Goal: Transaction & Acquisition: Purchase product/service

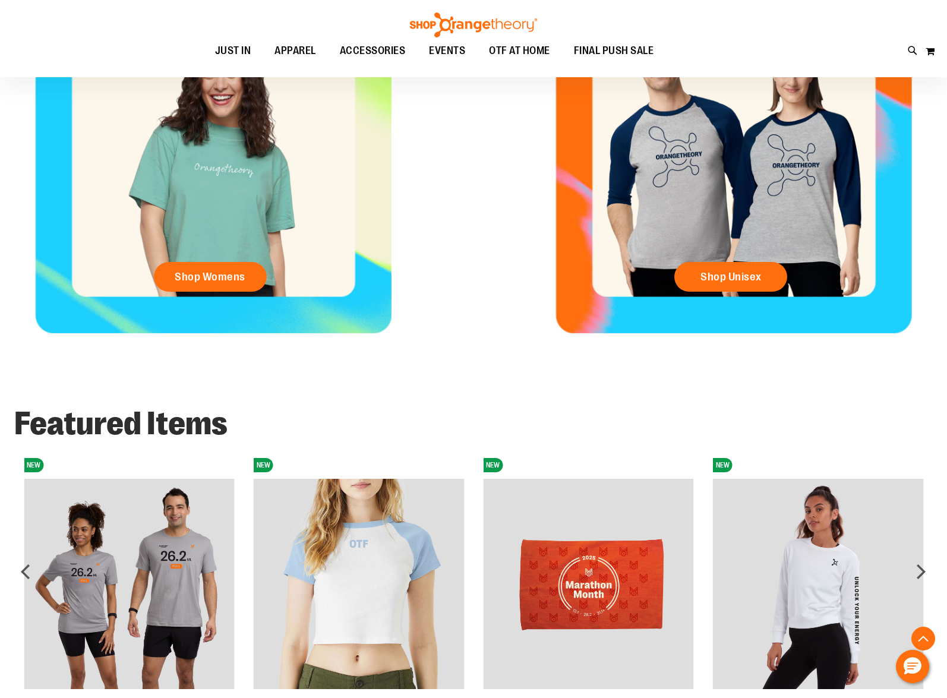
scroll to position [578, 0]
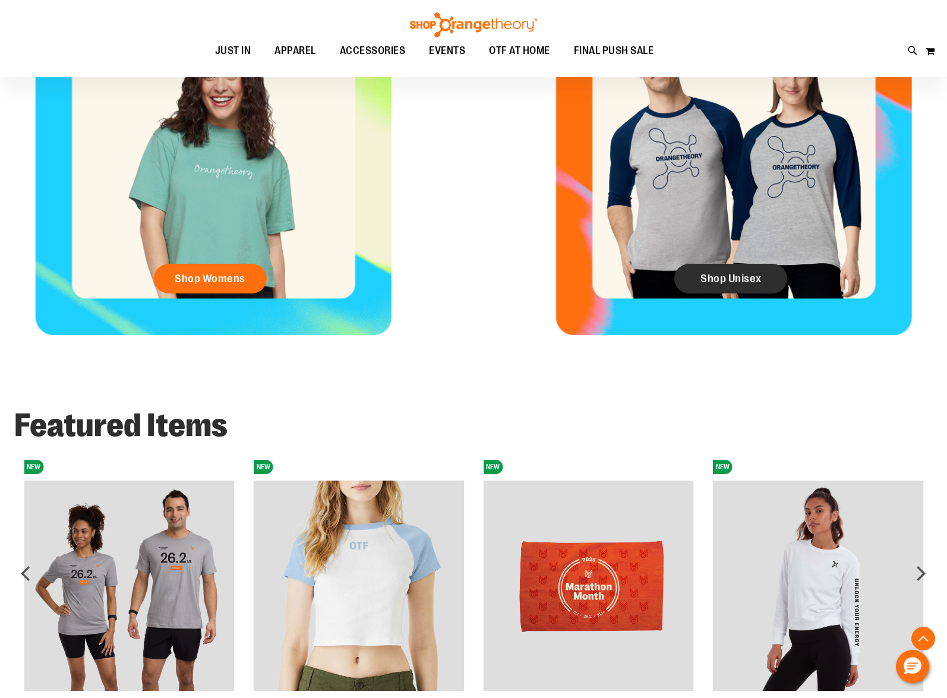
click at [710, 267] on link "Shop Unisex" at bounding box center [731, 279] width 113 height 30
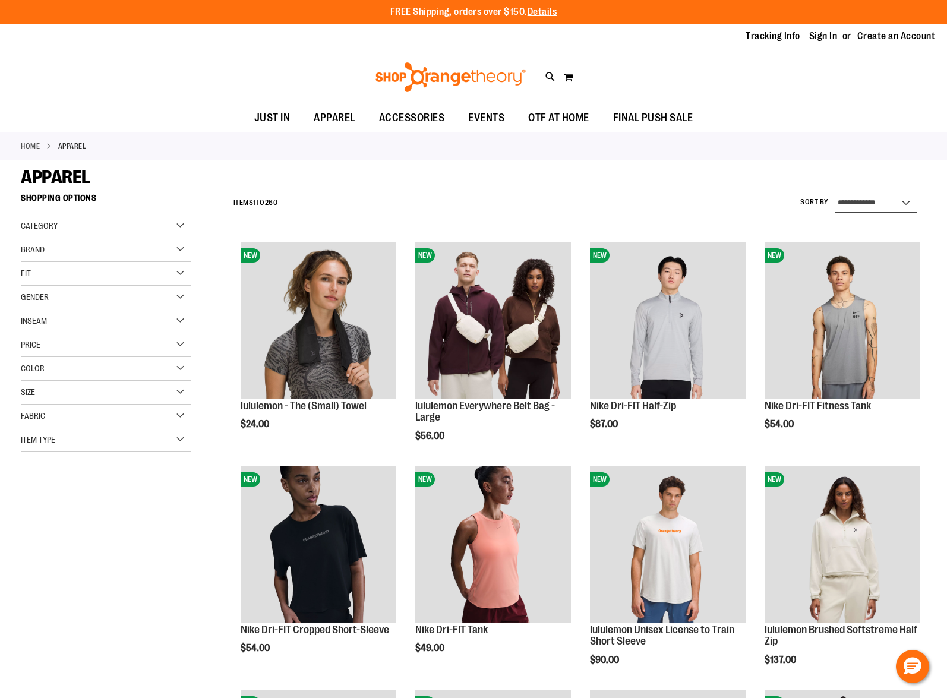
click at [841, 209] on select "**********" at bounding box center [876, 203] width 83 height 19
select select "*********"
click at [835, 194] on select "**********" at bounding box center [876, 203] width 83 height 19
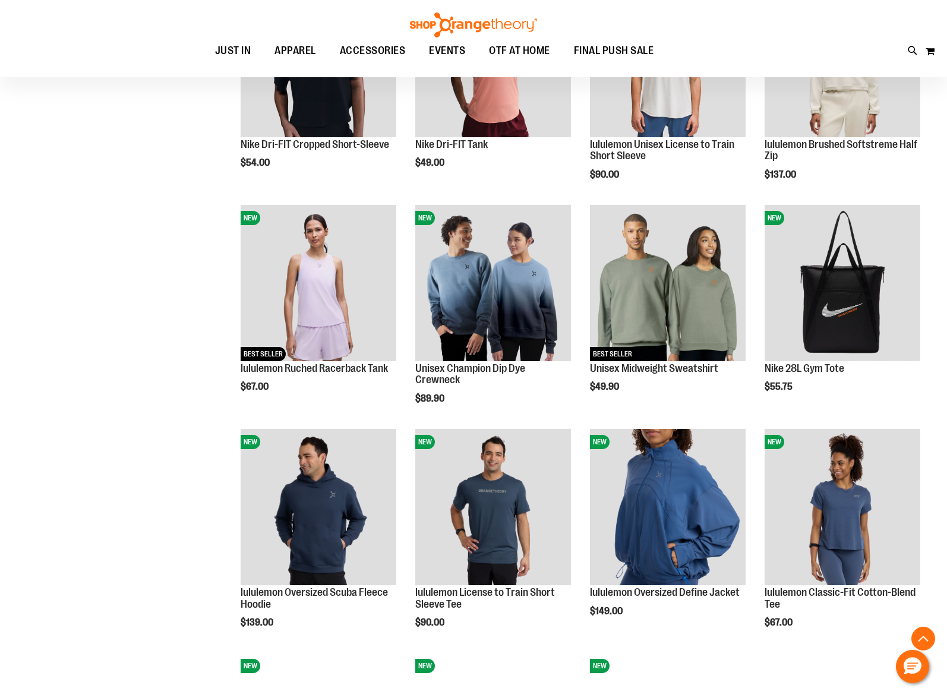
scroll to position [486, 0]
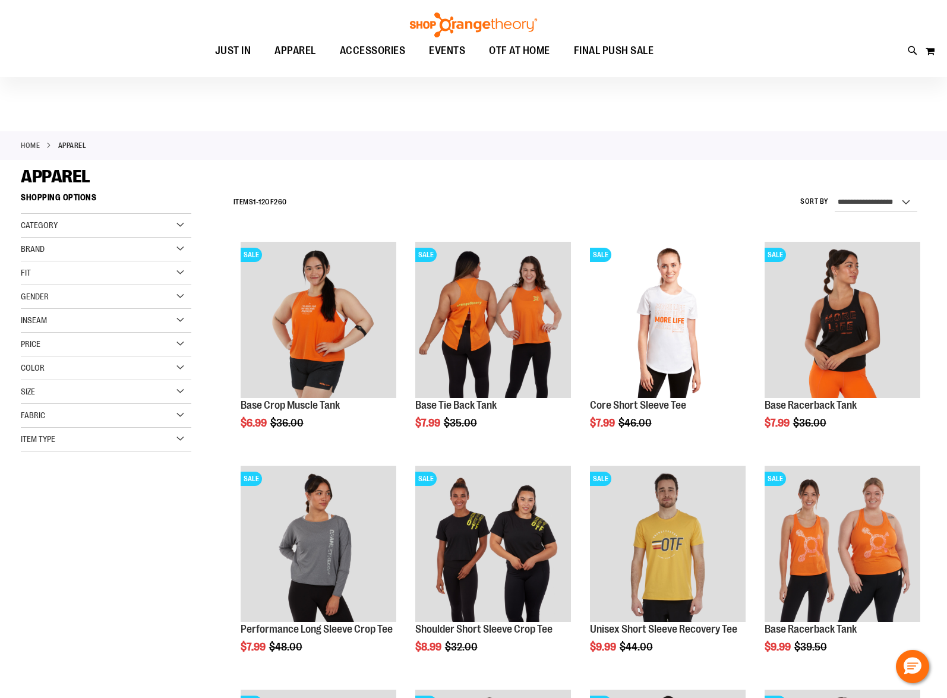
scroll to position [24, 0]
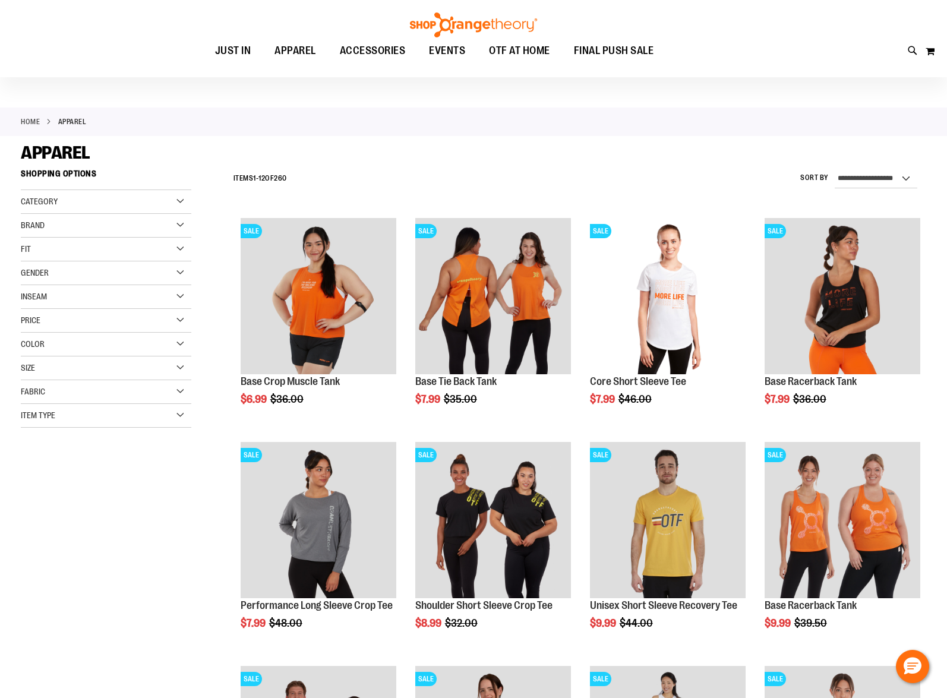
click at [82, 276] on div "Gender" at bounding box center [106, 274] width 171 height 24
click at [26, 294] on link "Men 18 items" at bounding box center [100, 297] width 164 height 12
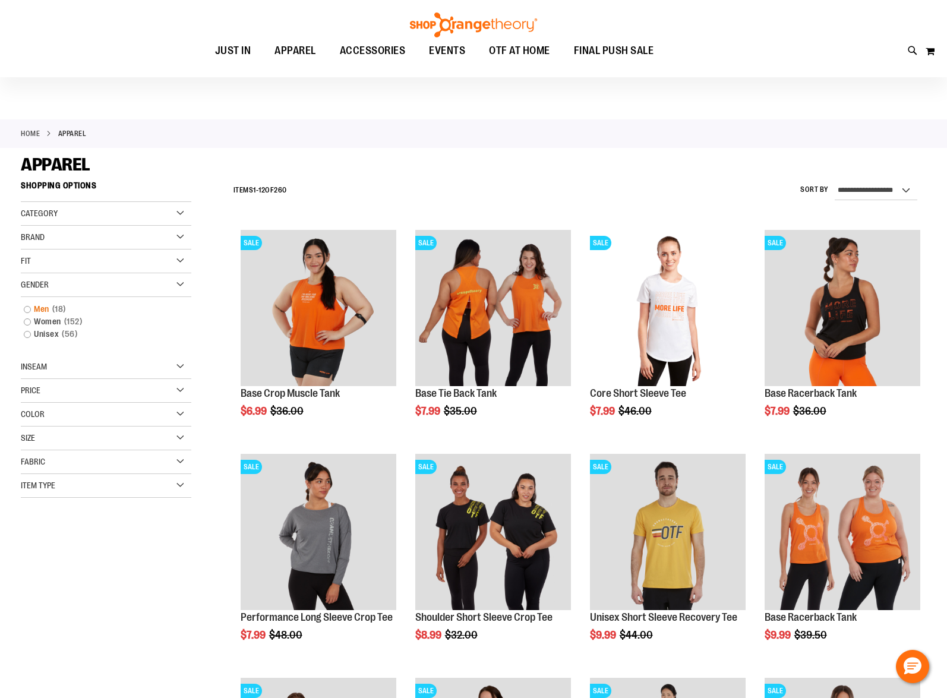
click at [29, 307] on link "Men 18 items" at bounding box center [100, 309] width 164 height 12
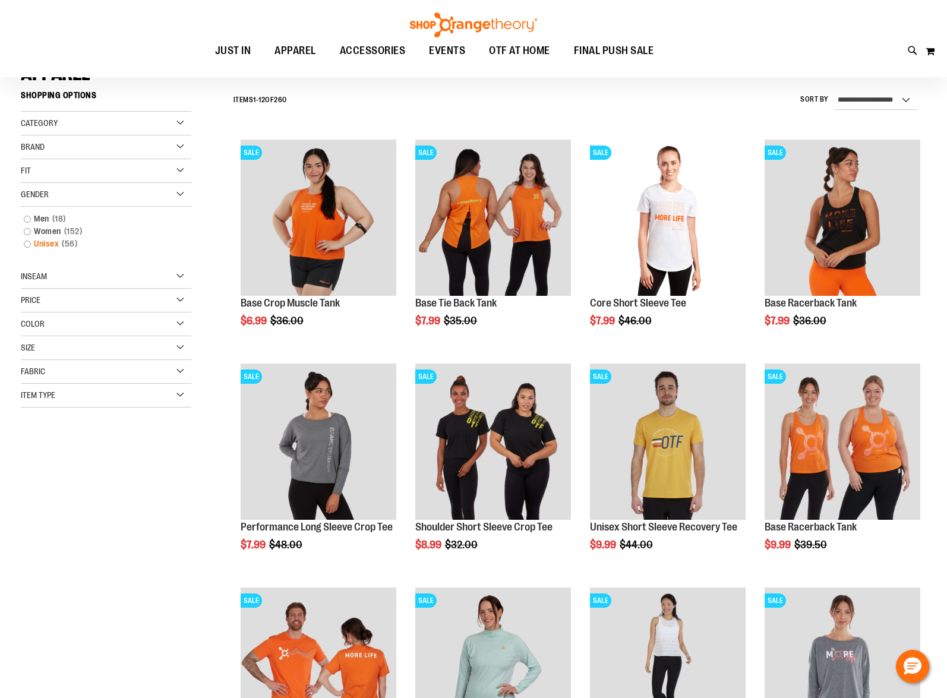
scroll to position [111, 0]
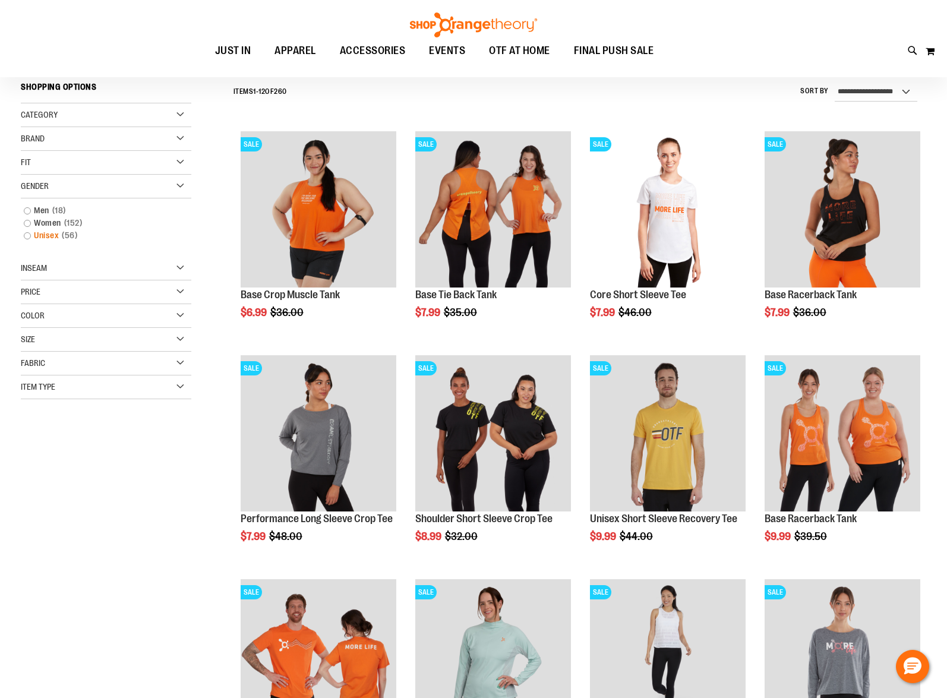
click at [27, 236] on link "Unisex 56 items" at bounding box center [100, 235] width 164 height 12
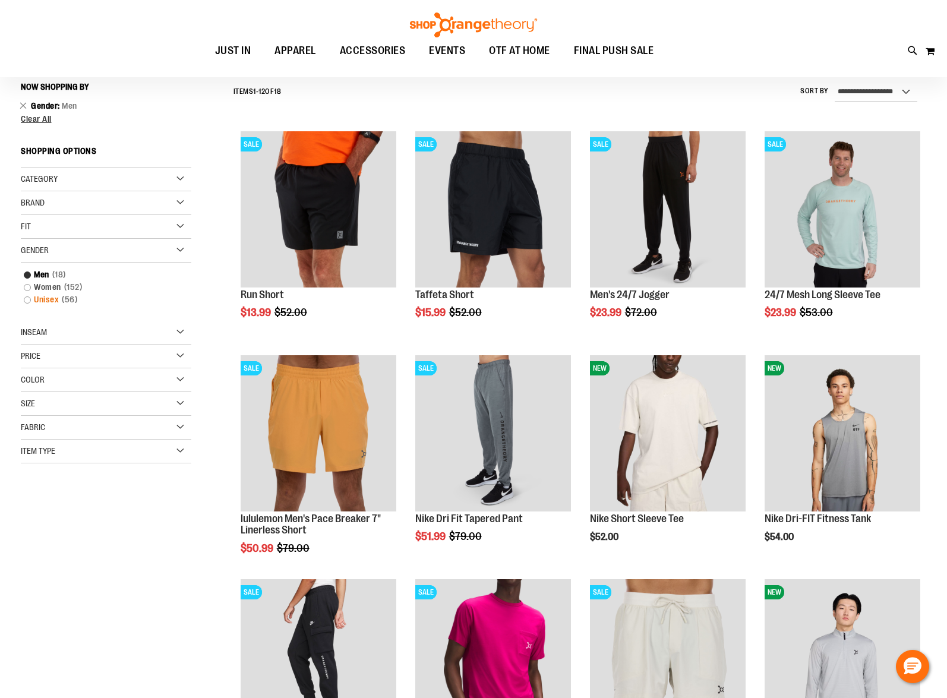
click at [28, 300] on link "Unisex 56 items" at bounding box center [100, 300] width 164 height 12
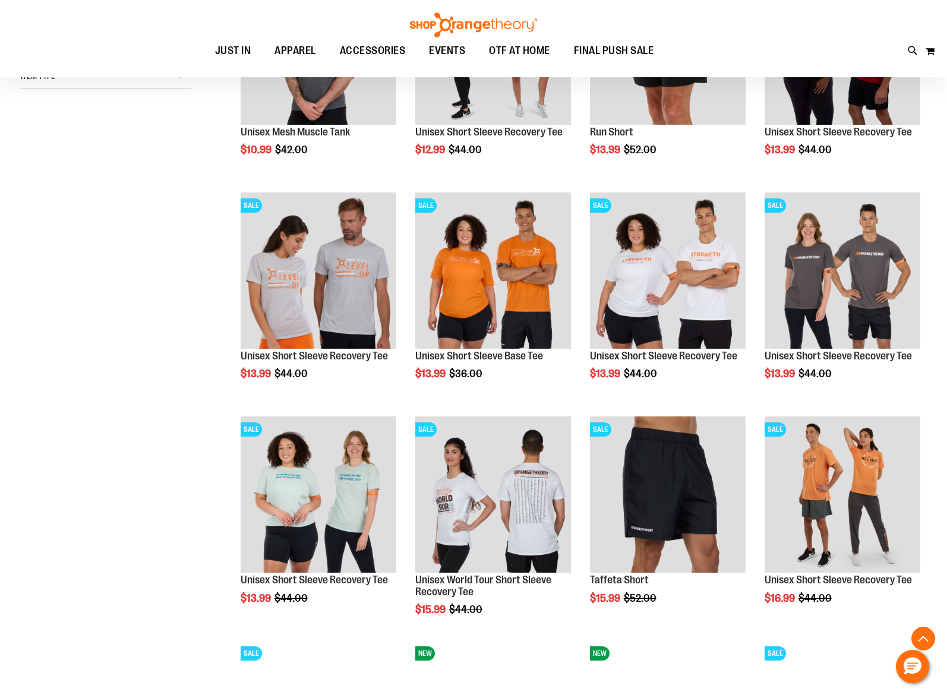
scroll to position [517, 0]
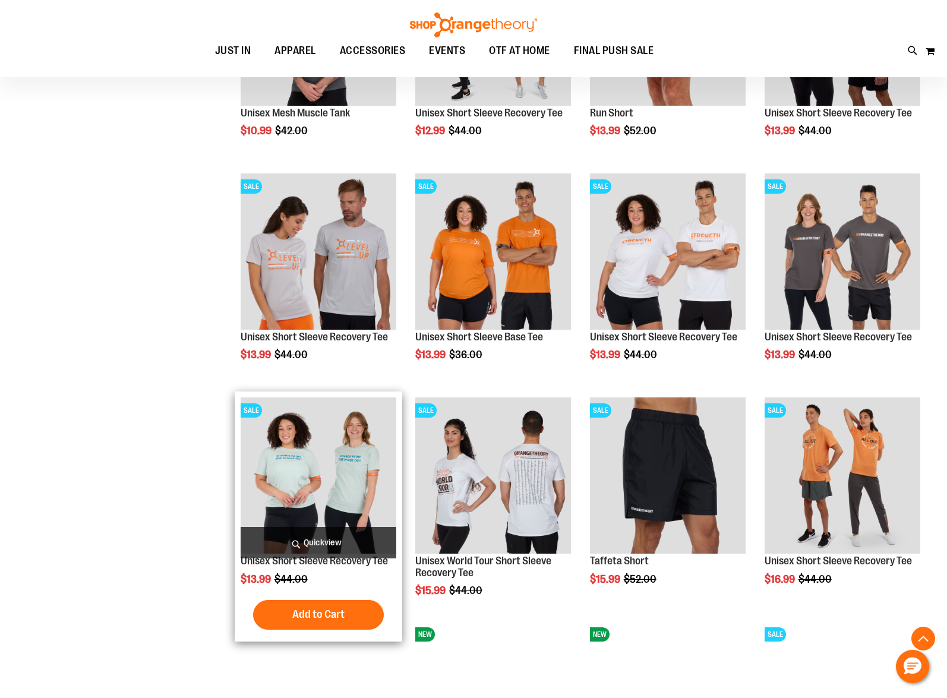
click at [320, 507] on img "product" at bounding box center [319, 476] width 156 height 156
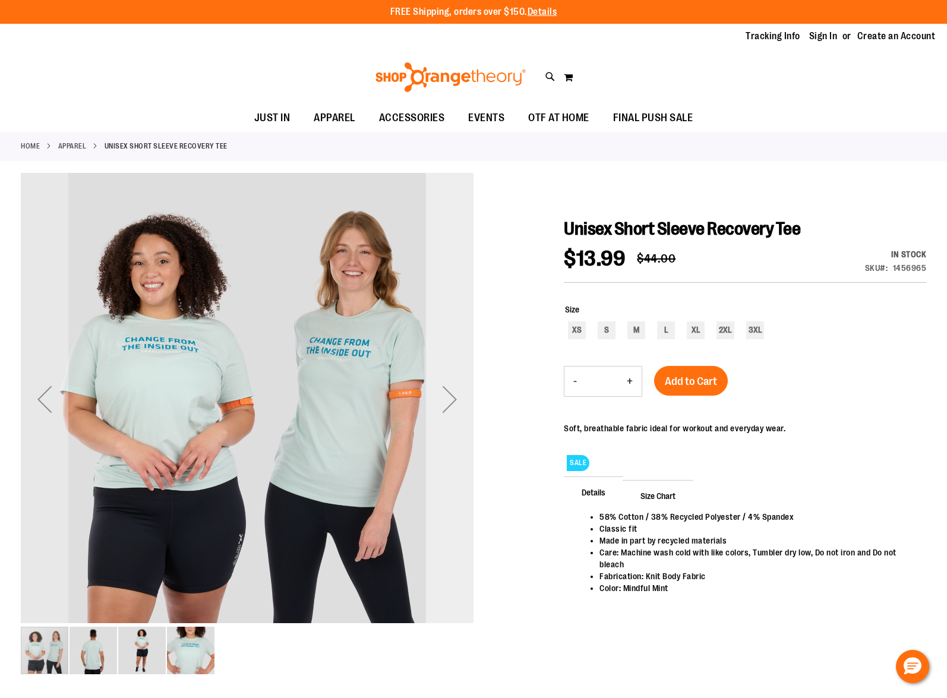
click at [461, 402] on div "Next" at bounding box center [450, 400] width 48 height 48
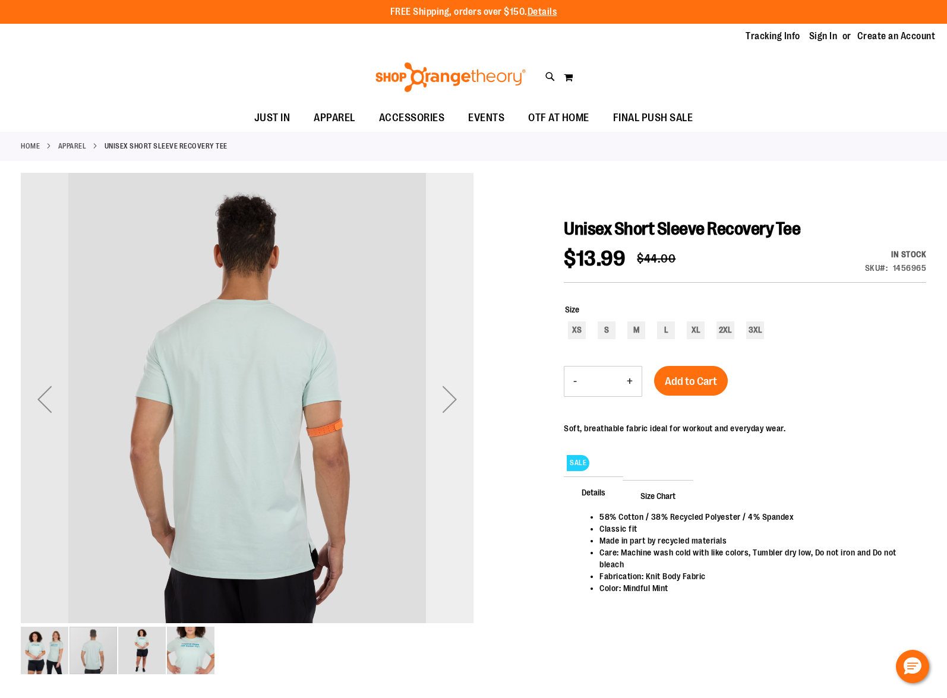
click at [458, 400] on div "Next" at bounding box center [450, 400] width 48 height 48
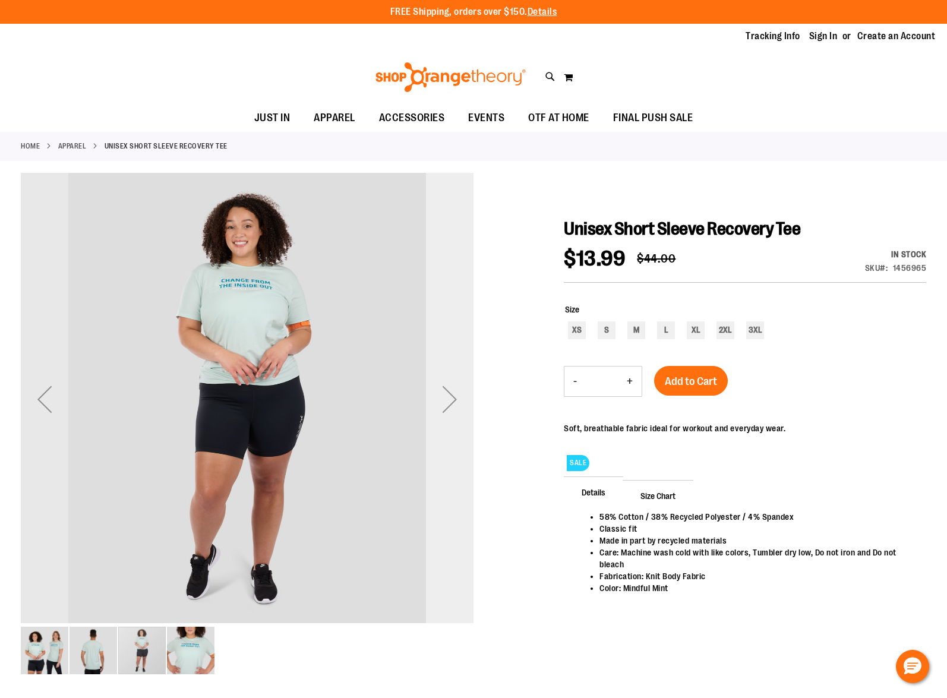
click at [459, 401] on div "Next" at bounding box center [450, 400] width 48 height 48
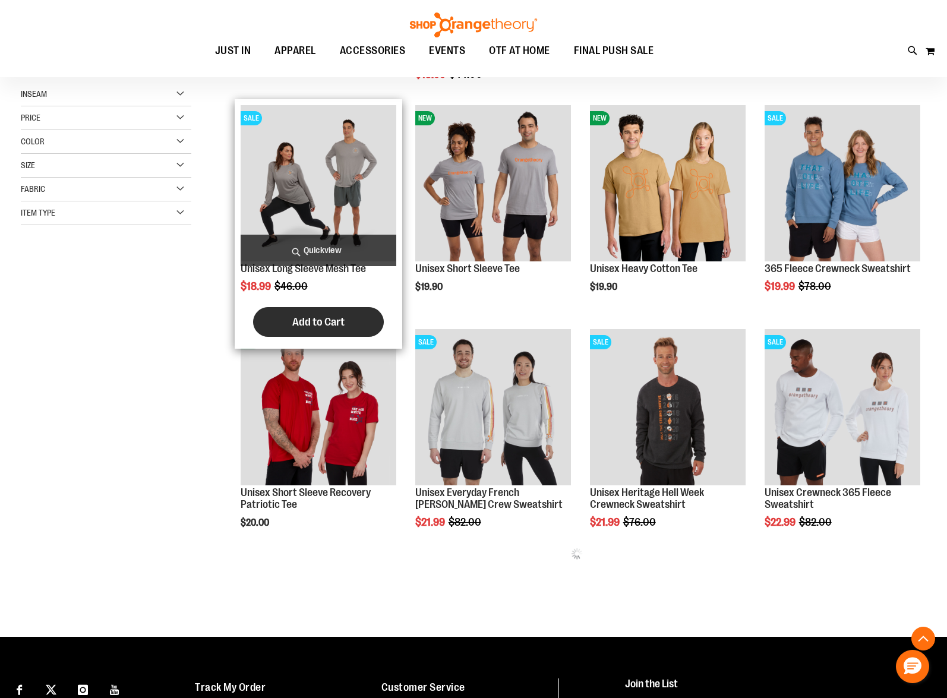
scroll to position [222, 0]
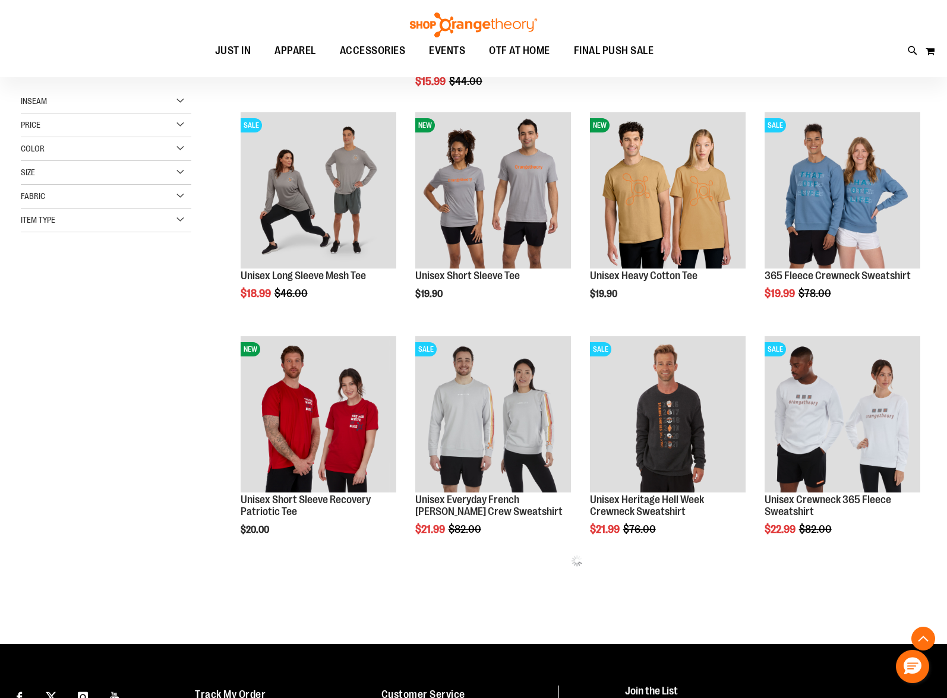
click at [126, 479] on div "**********" at bounding box center [474, 236] width 906 height 804
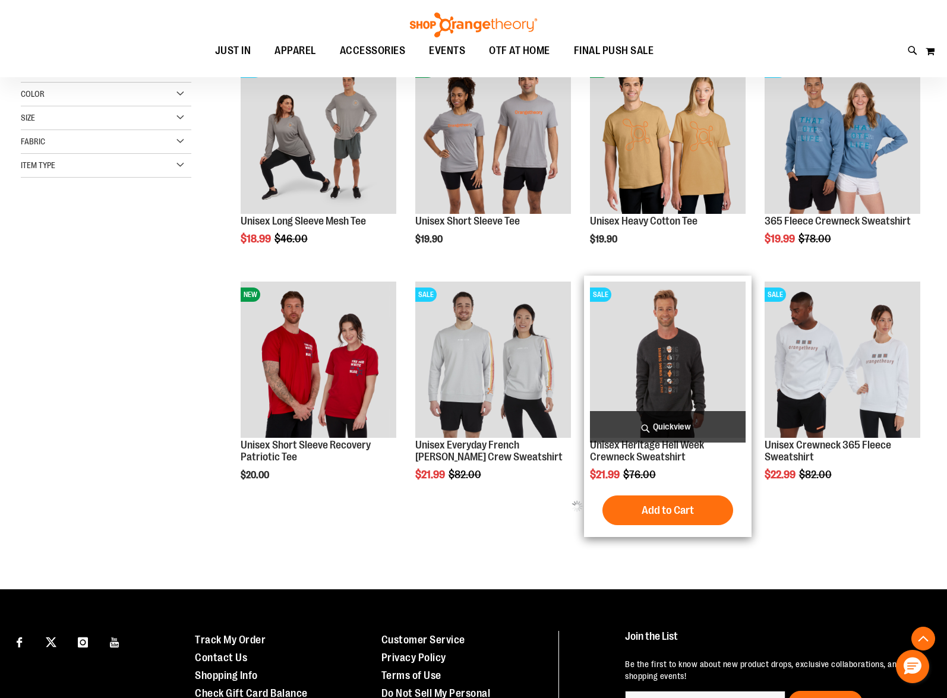
scroll to position [280, 0]
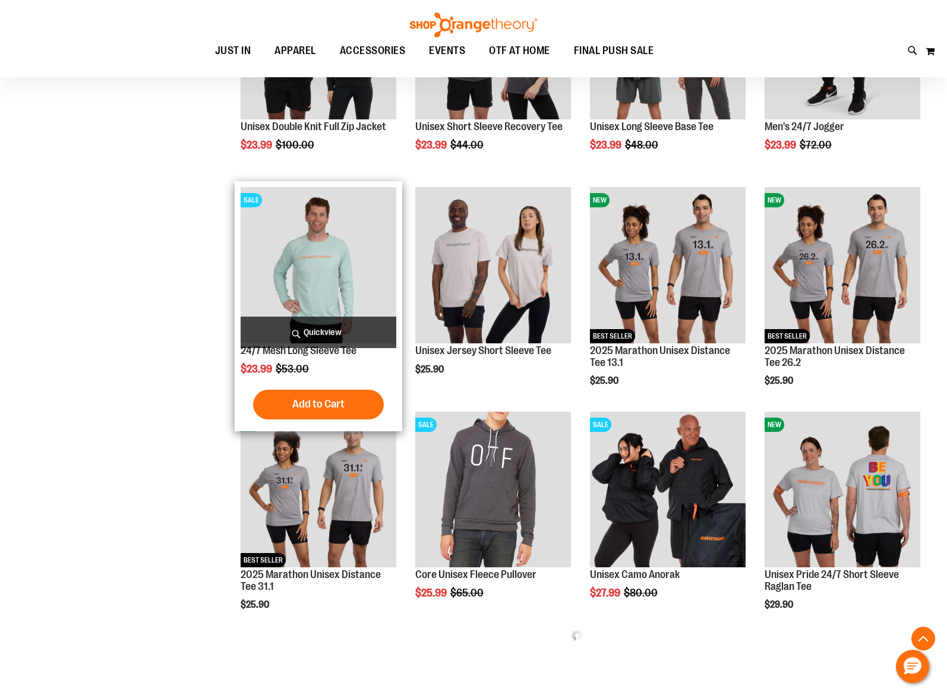
scroll to position [820, 0]
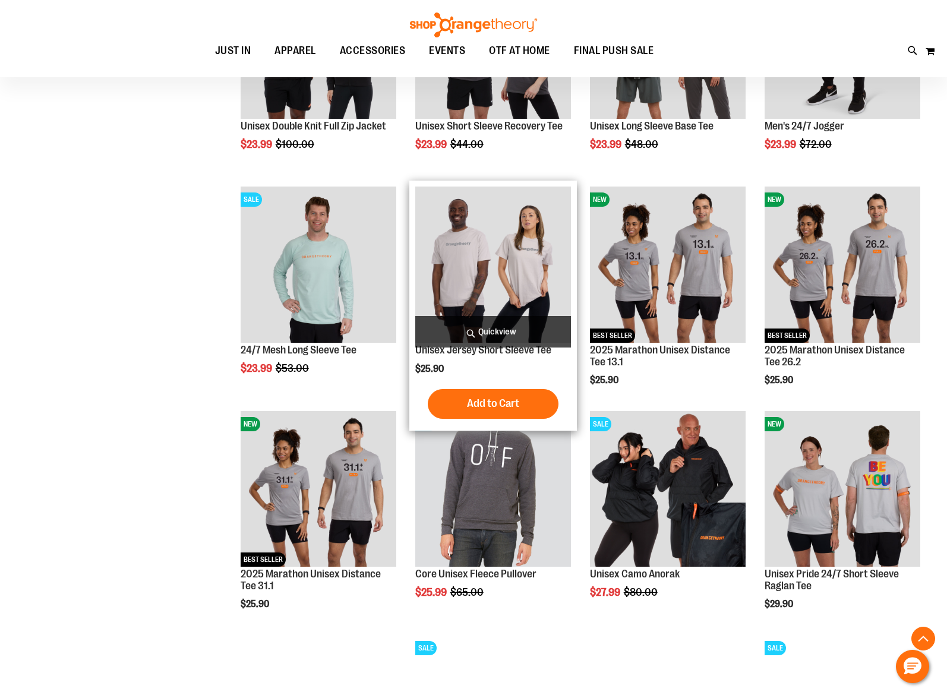
drag, startPoint x: 478, startPoint y: 408, endPoint x: 476, endPoint y: 399, distance: 9.7
click at [478, 408] on span "Add to Cart" at bounding box center [493, 403] width 52 height 13
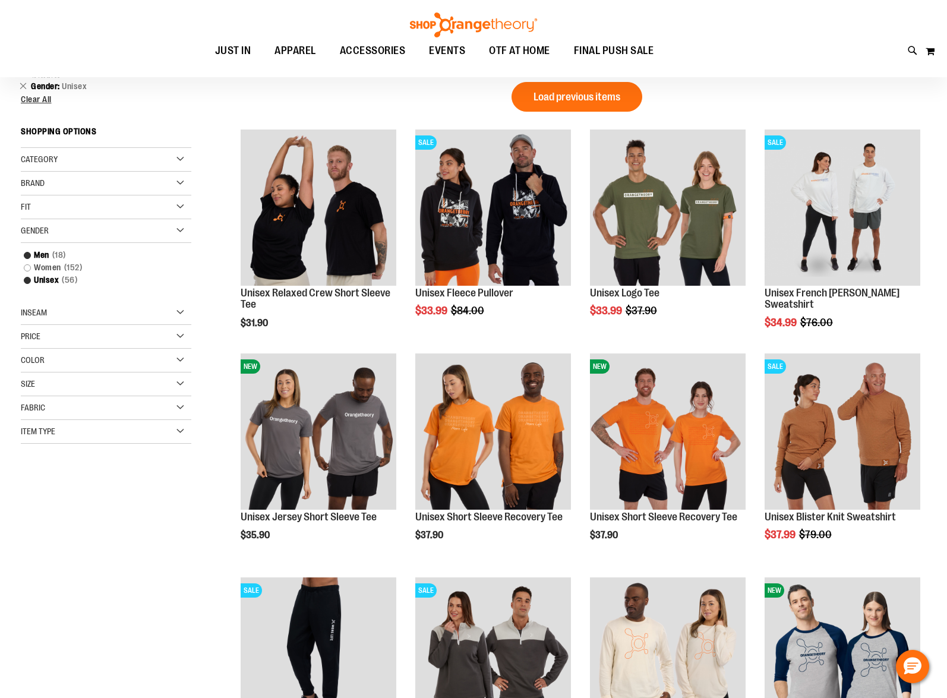
scroll to position [136, 0]
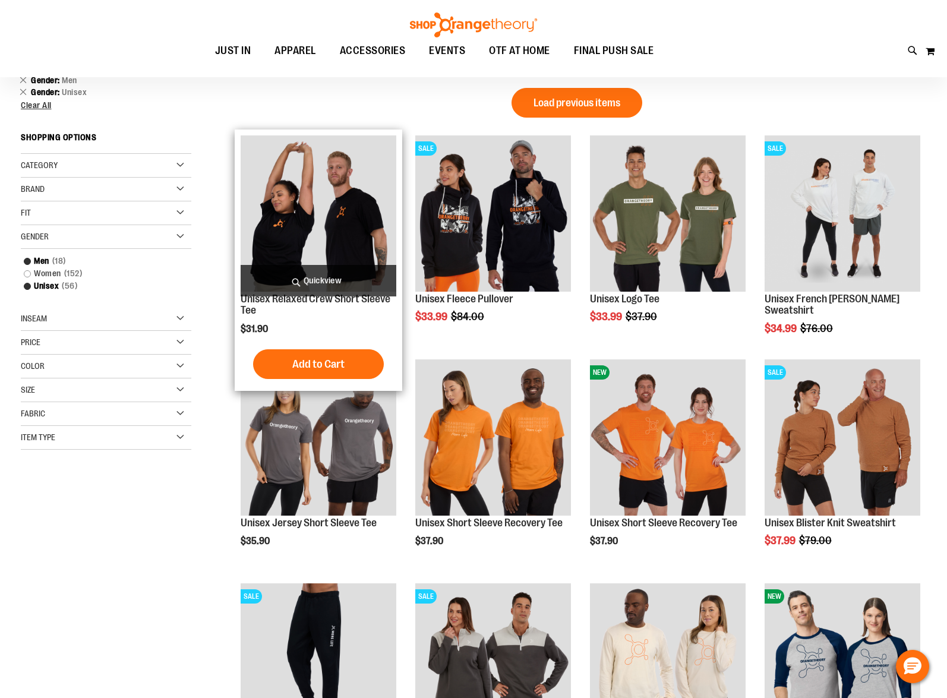
click at [329, 208] on img "product" at bounding box center [319, 214] width 156 height 156
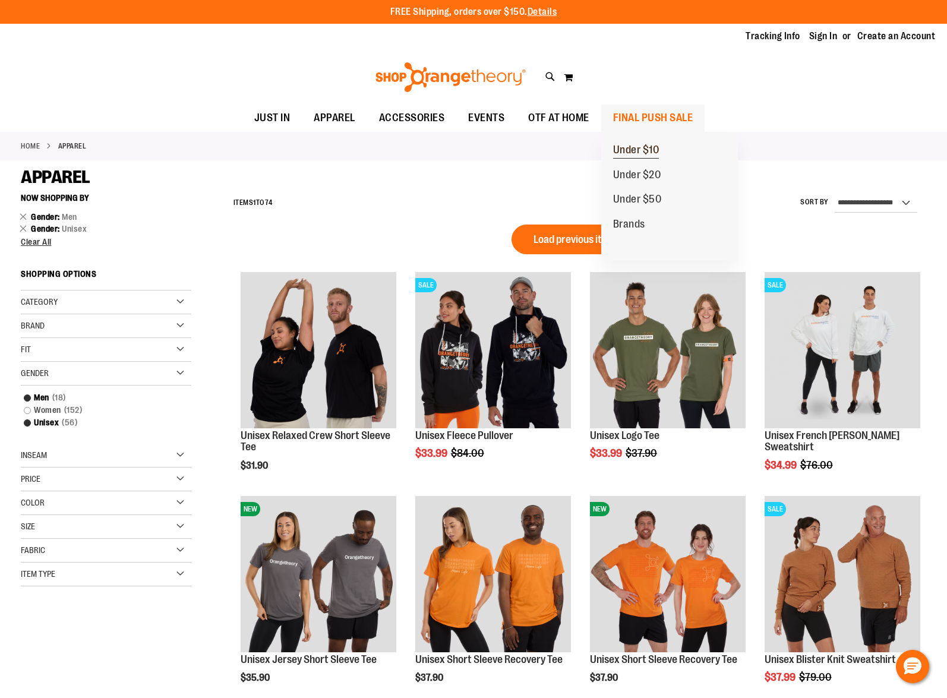
click at [632, 149] on span "Under $10" at bounding box center [636, 151] width 46 height 15
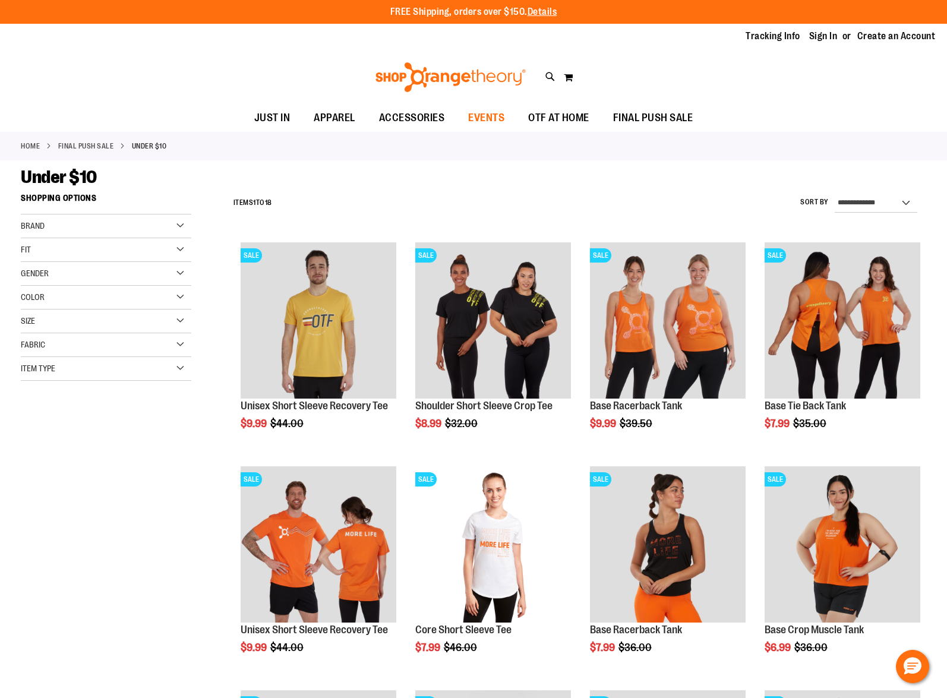
click at [493, 116] on span "EVENTS" at bounding box center [486, 118] width 36 height 27
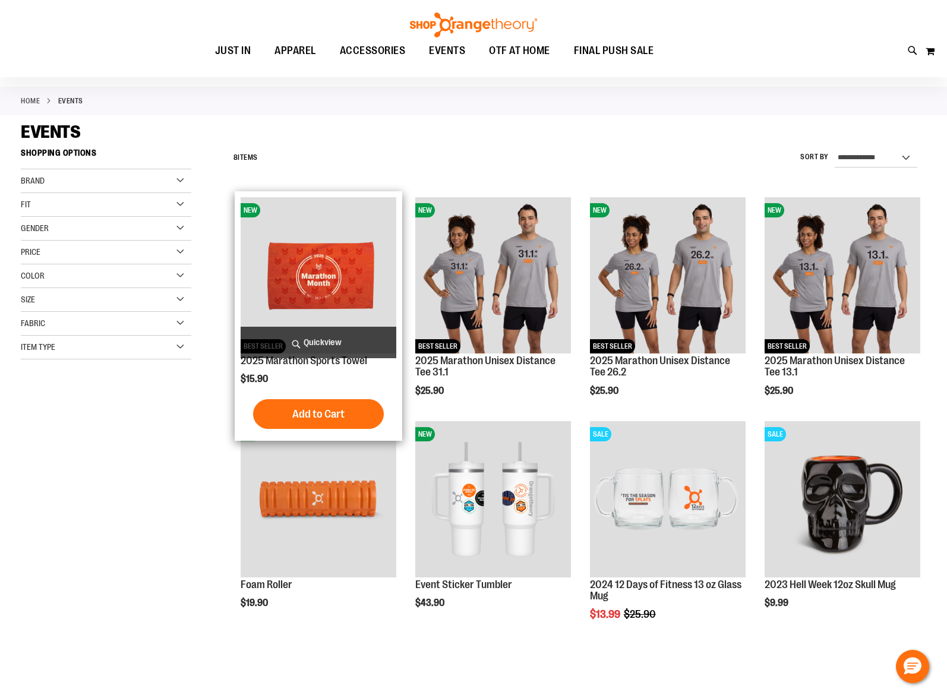
scroll to position [44, 0]
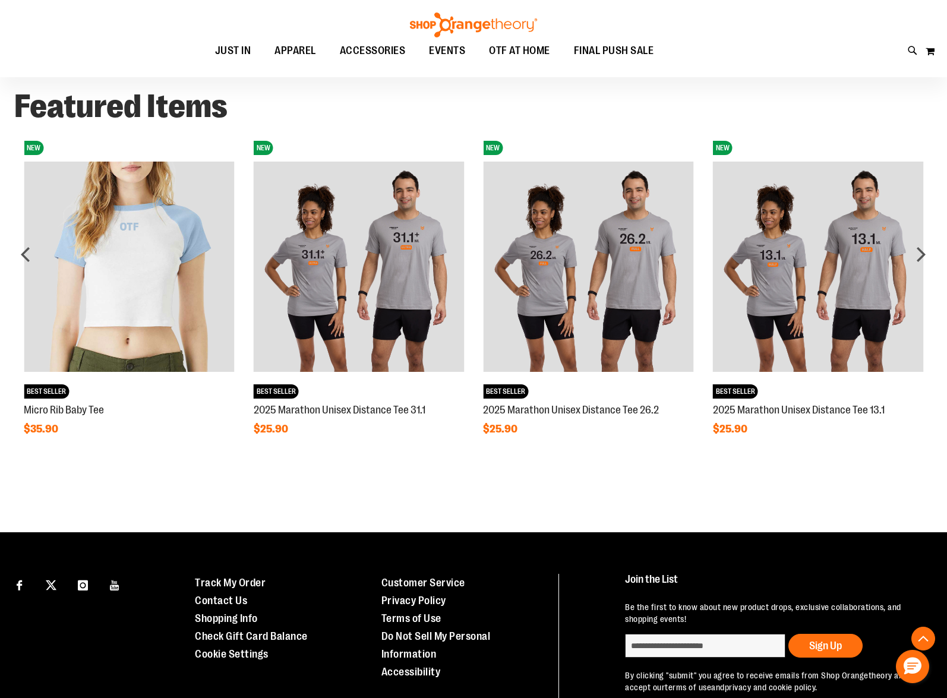
scroll to position [965, 0]
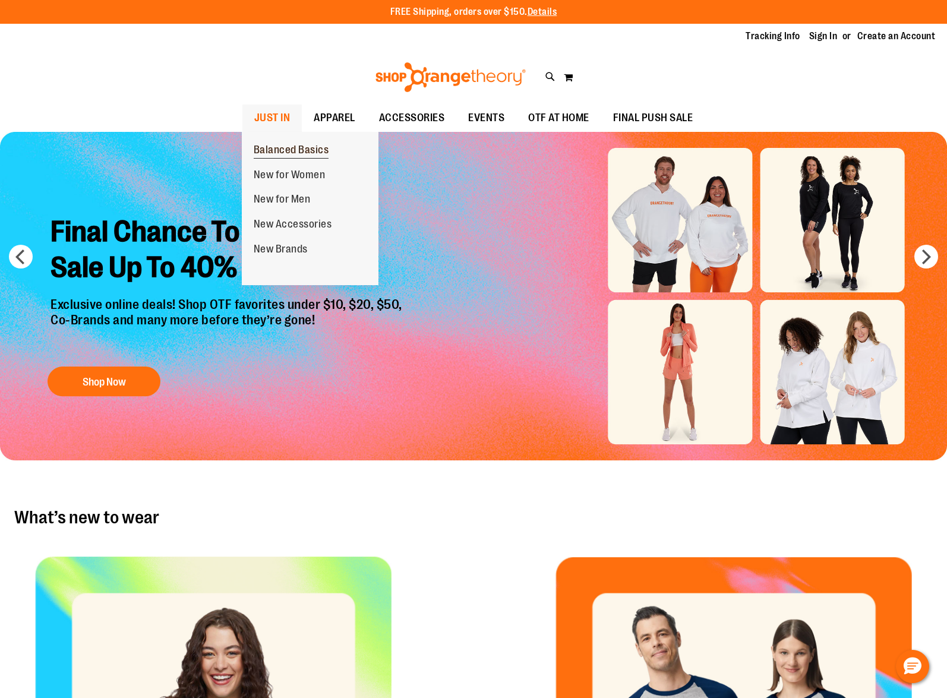
click at [275, 148] on span "Balanced Basics" at bounding box center [291, 151] width 75 height 15
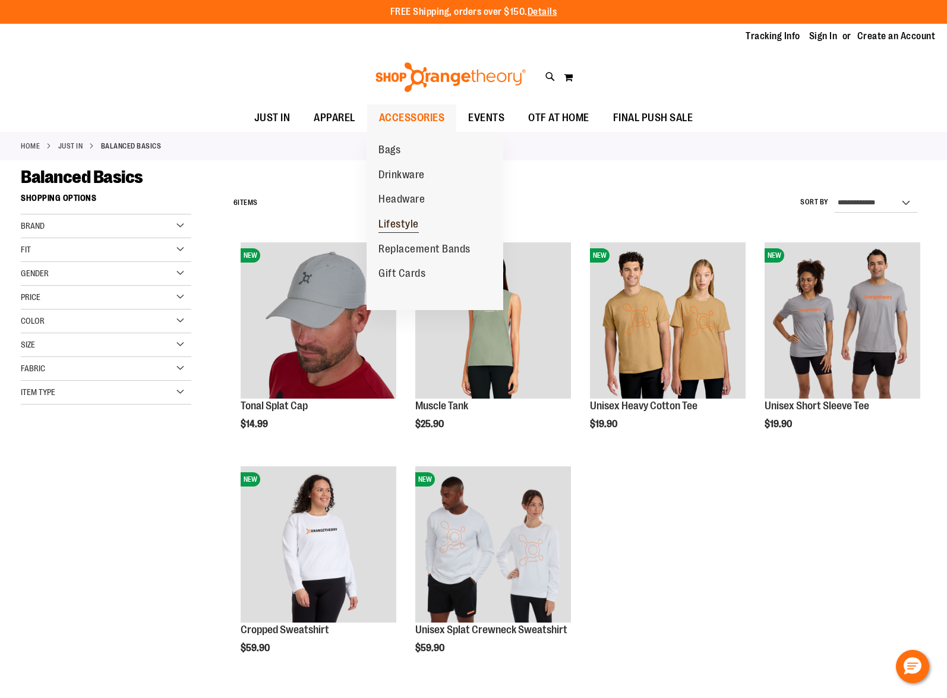
click at [393, 223] on span "Lifestyle" at bounding box center [399, 225] width 40 height 15
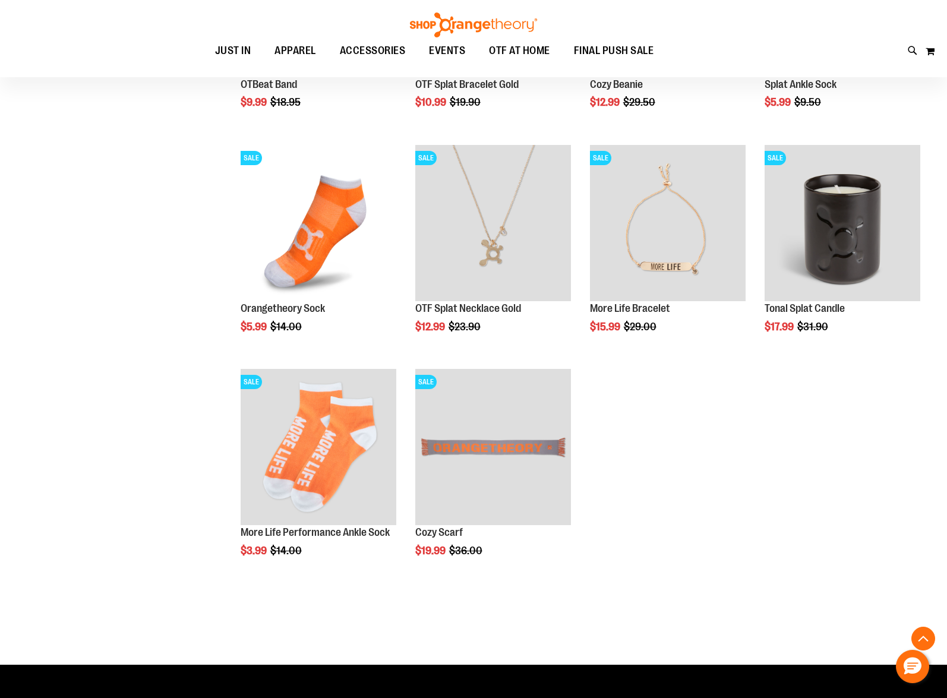
scroll to position [8, 0]
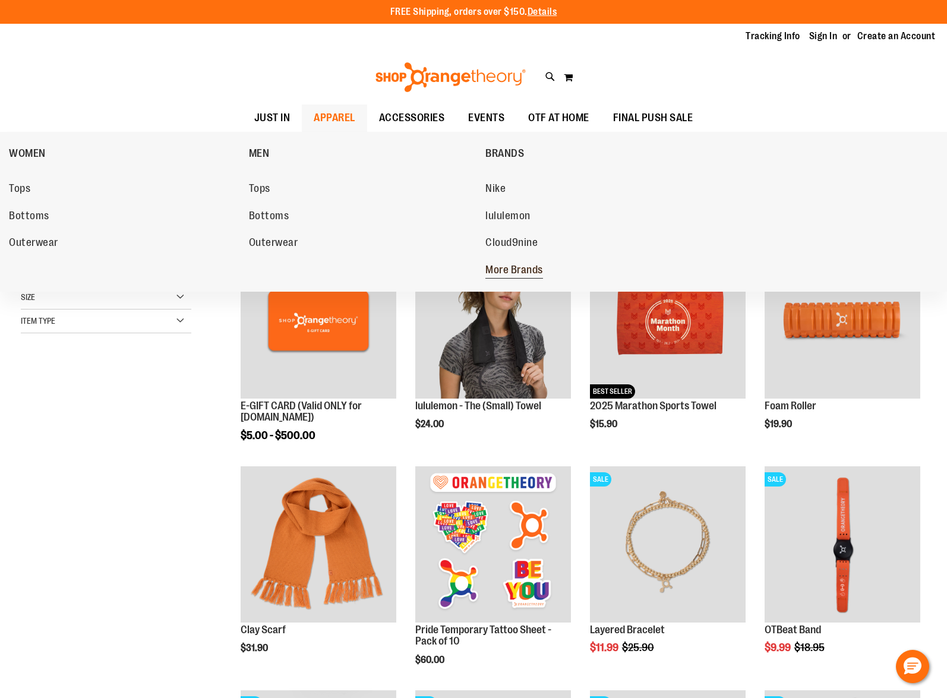
click at [522, 264] on span "More Brands" at bounding box center [515, 271] width 58 height 15
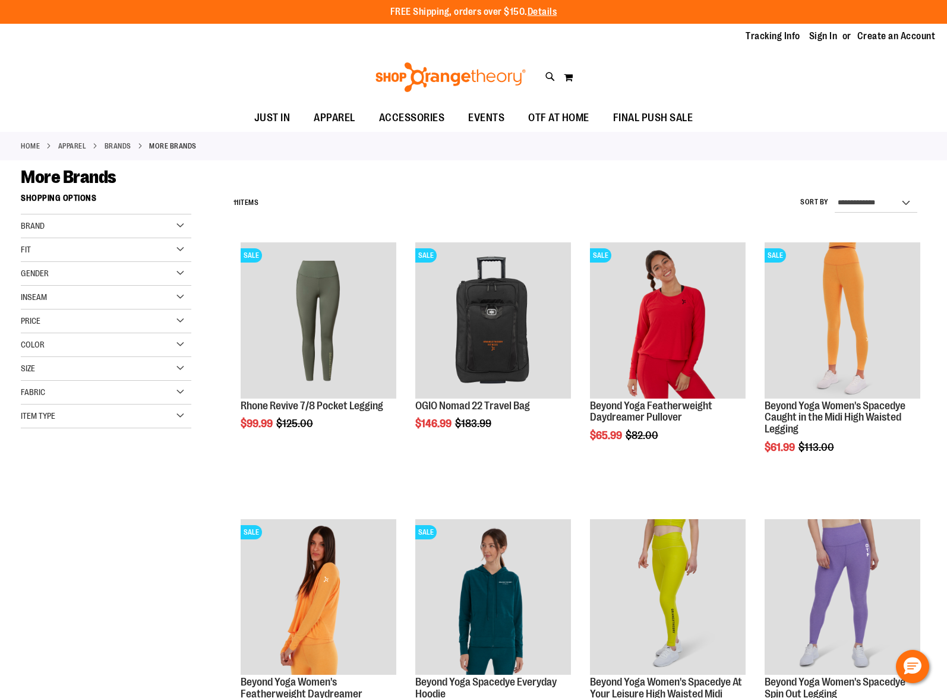
scroll to position [1, 0]
